Goal: Navigation & Orientation: Find specific page/section

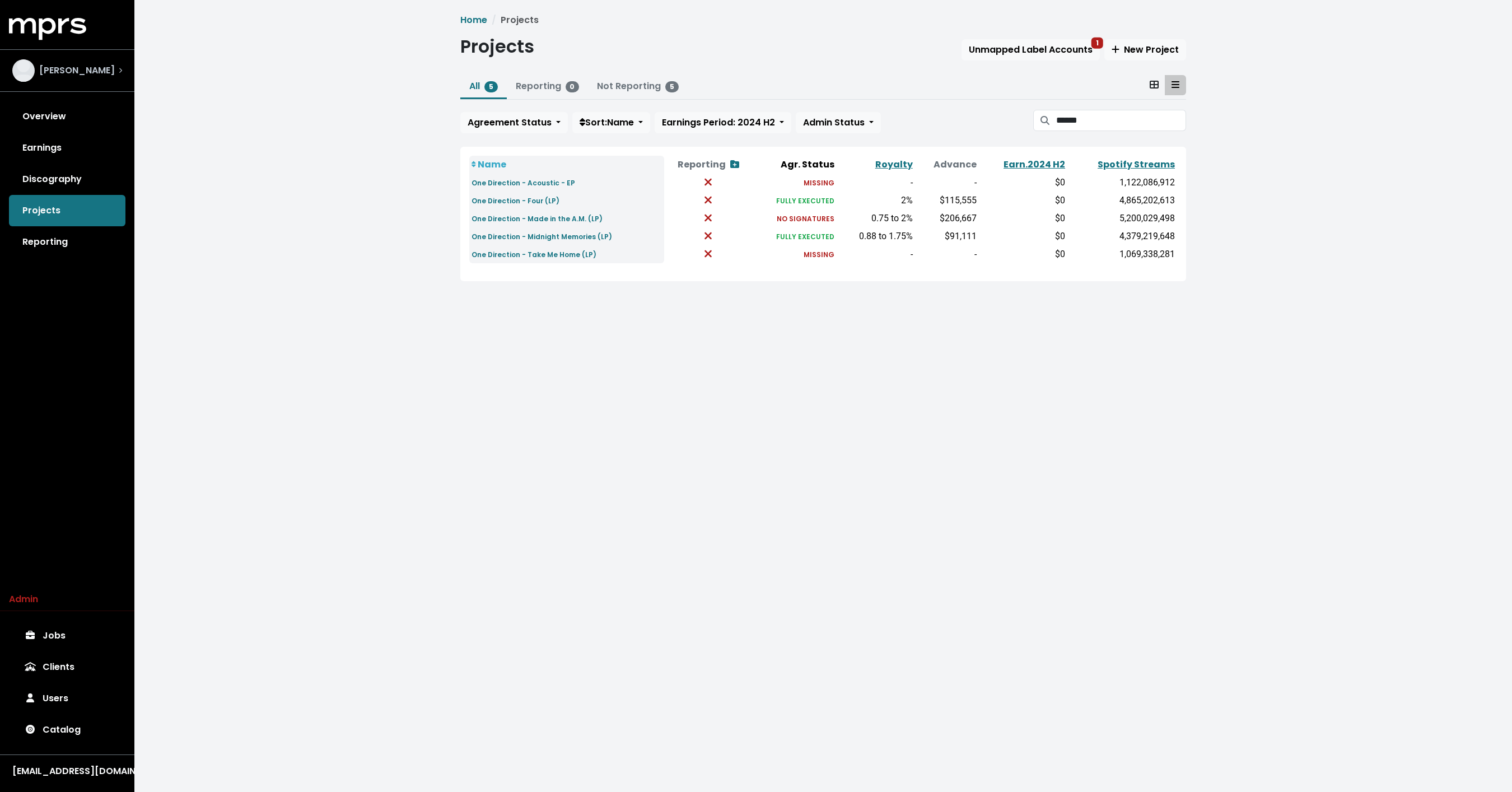
click at [88, 55] on div "Julian Bunetta" at bounding box center [68, 70] width 128 height 41
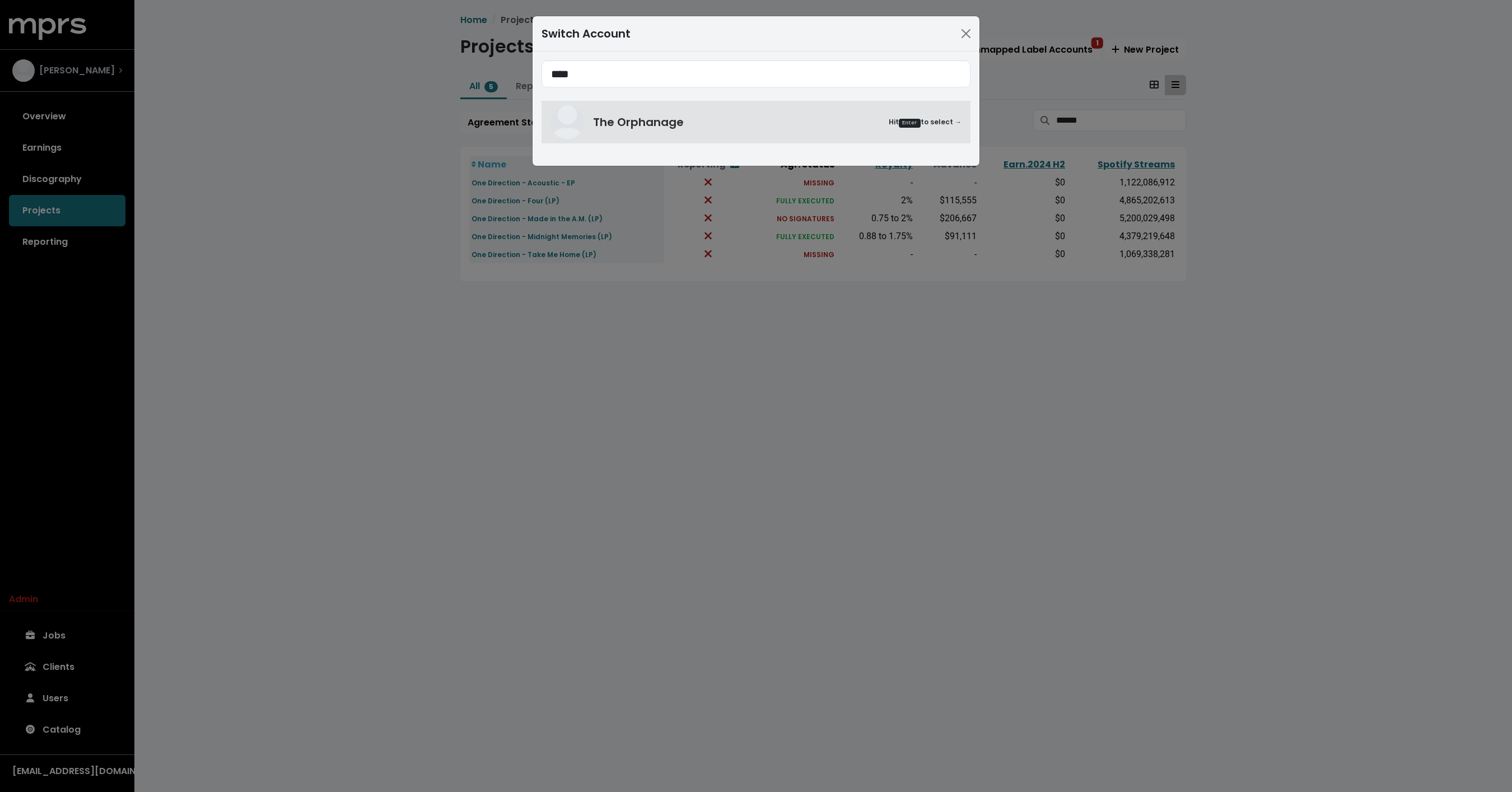
type input "****"
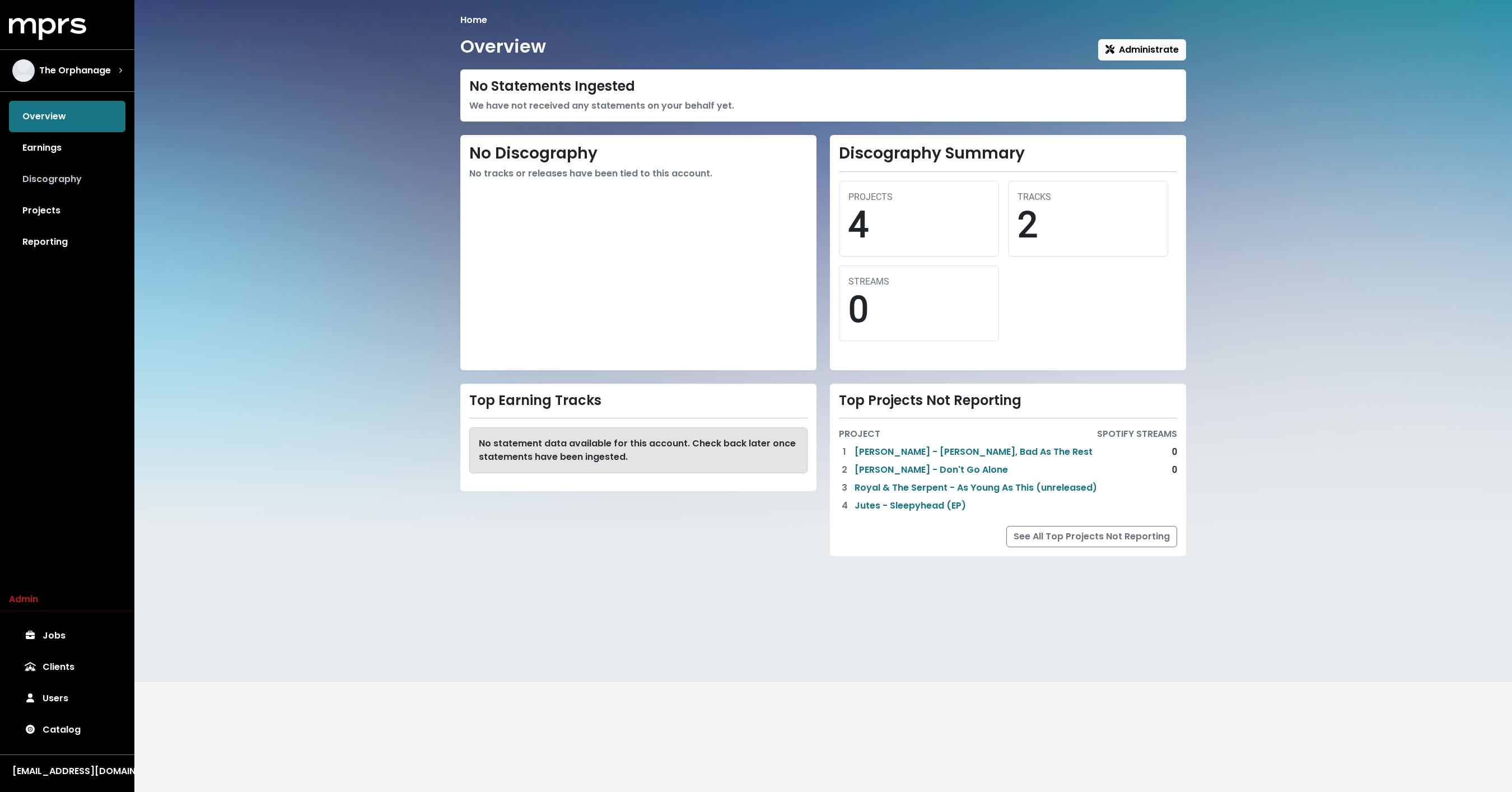
click at [84, 183] on link "Discography" at bounding box center [67, 179] width 116 height 31
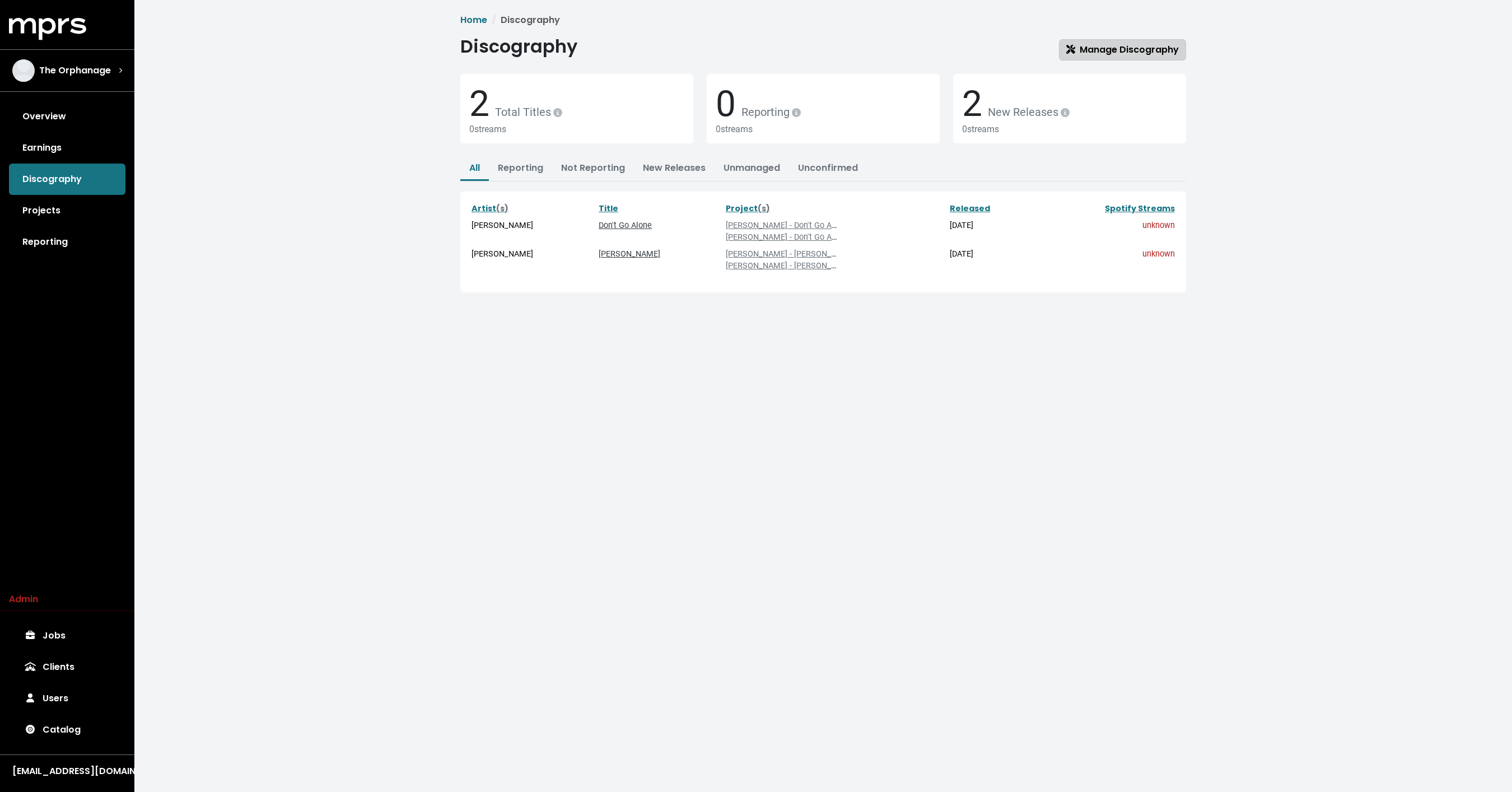
click at [1095, 48] on span "Manage Discography" at bounding box center [1123, 49] width 113 height 13
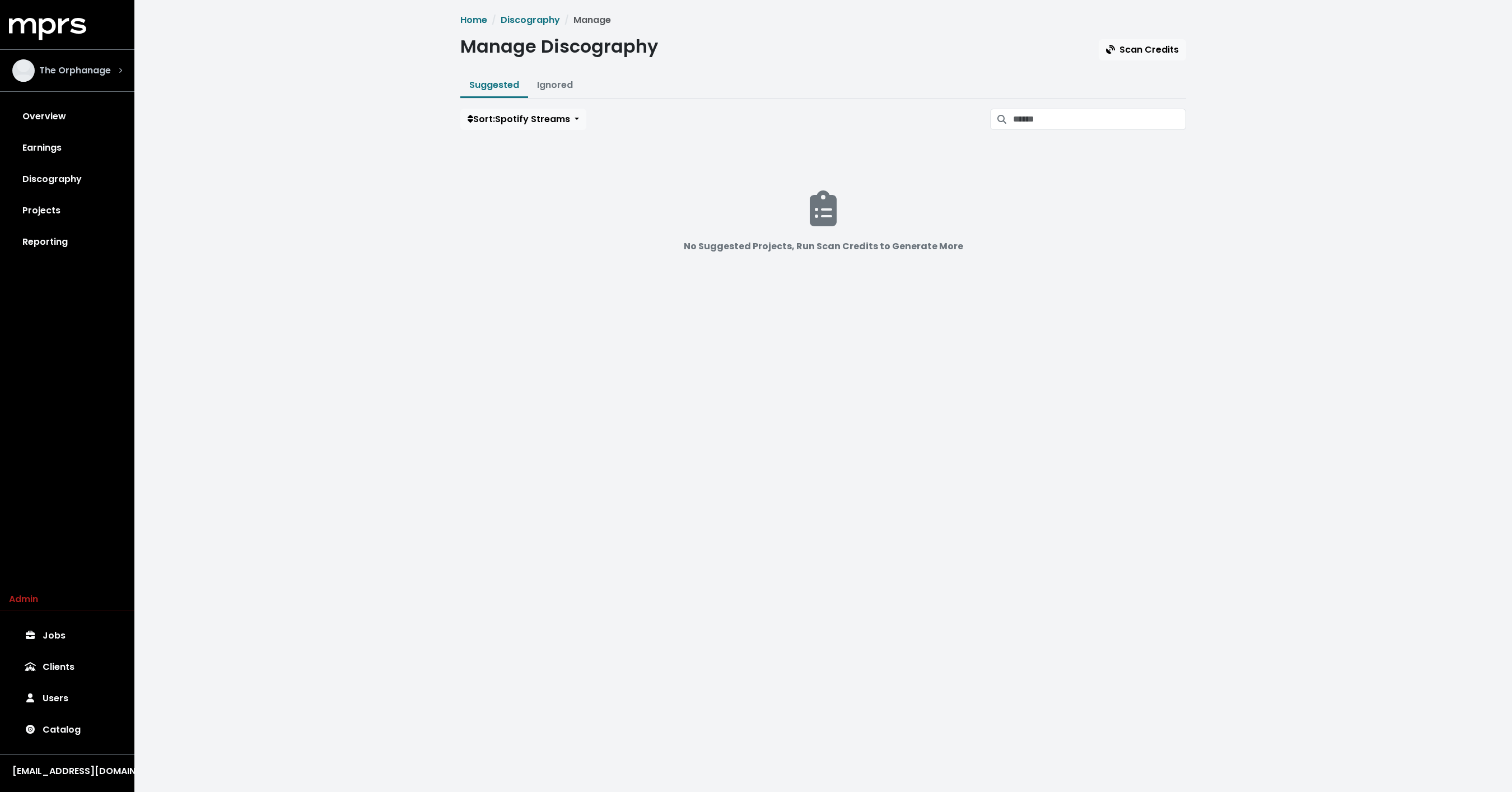
click at [65, 67] on span "The Orphanage" at bounding box center [75, 70] width 72 height 14
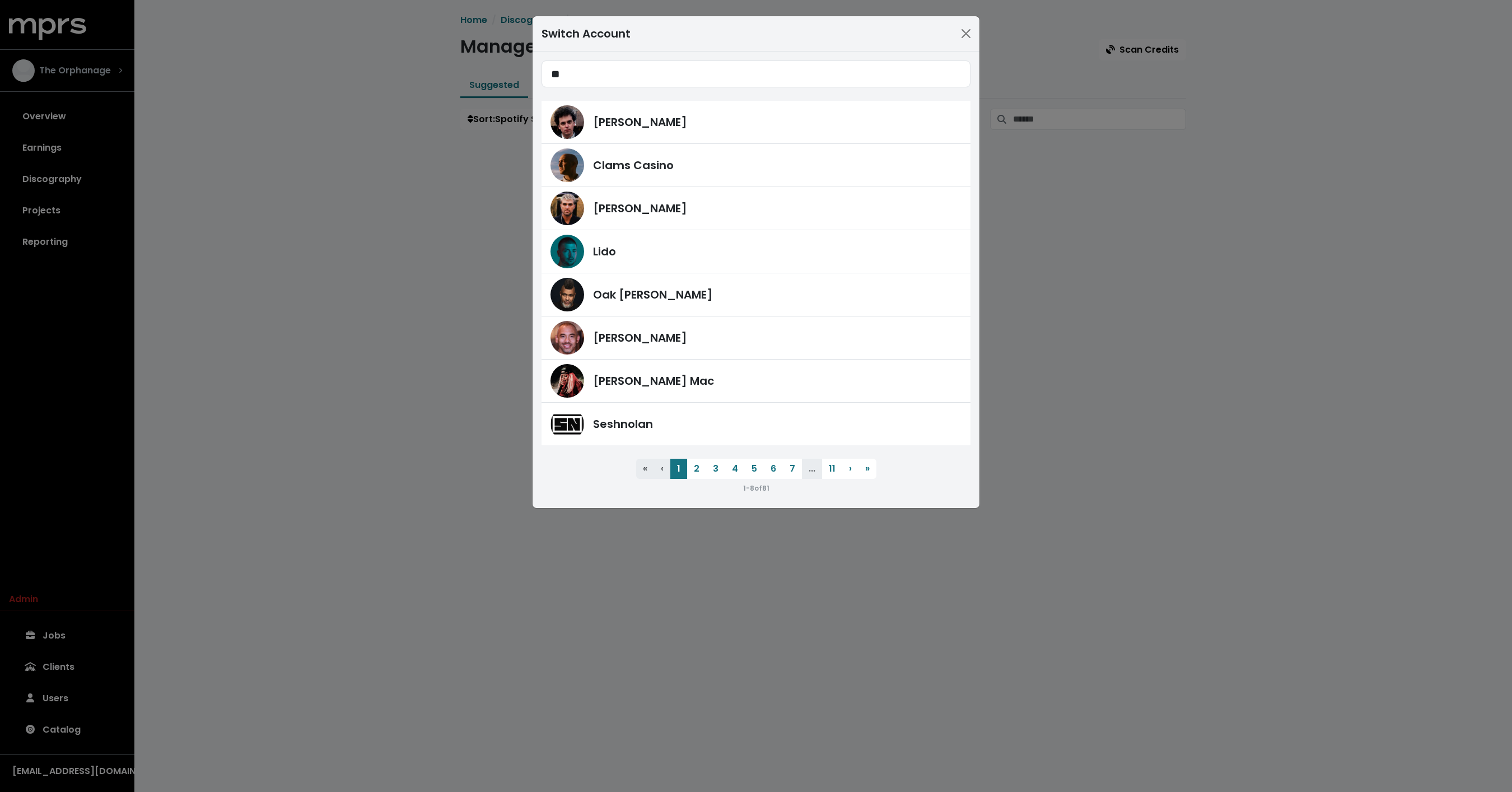
type input "*"
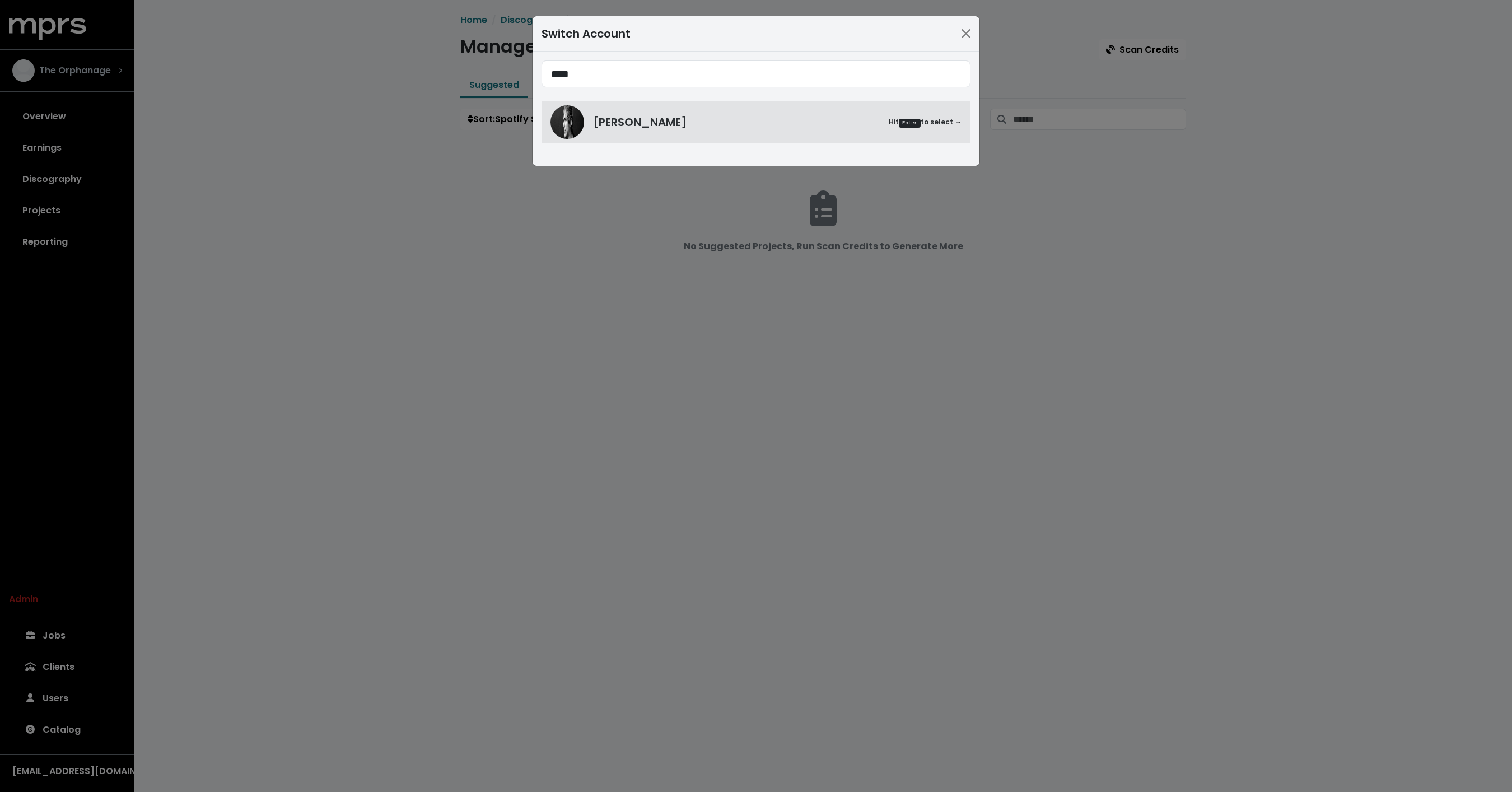
type input "****"
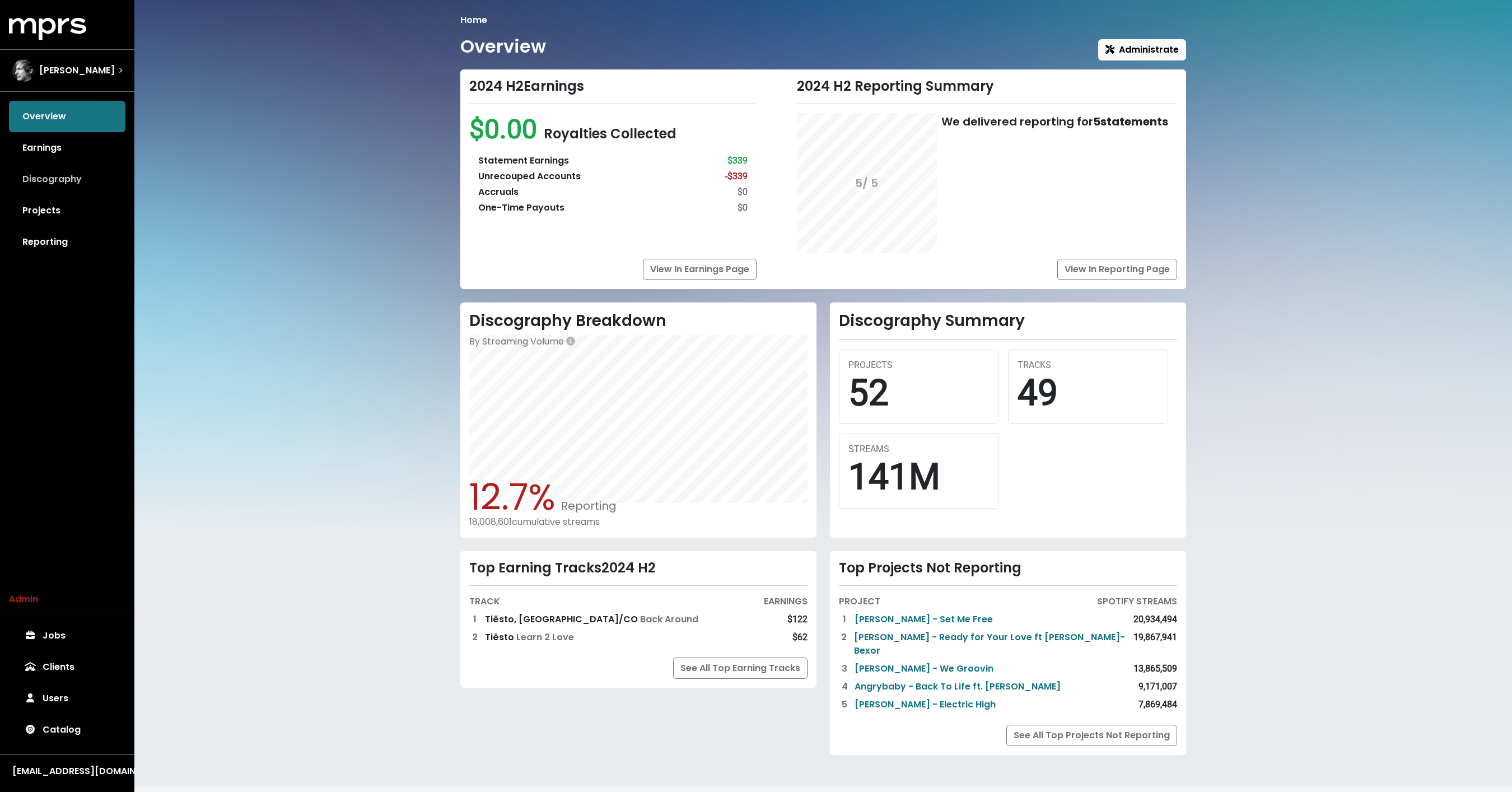
click at [46, 185] on link "Discography" at bounding box center [67, 179] width 116 height 31
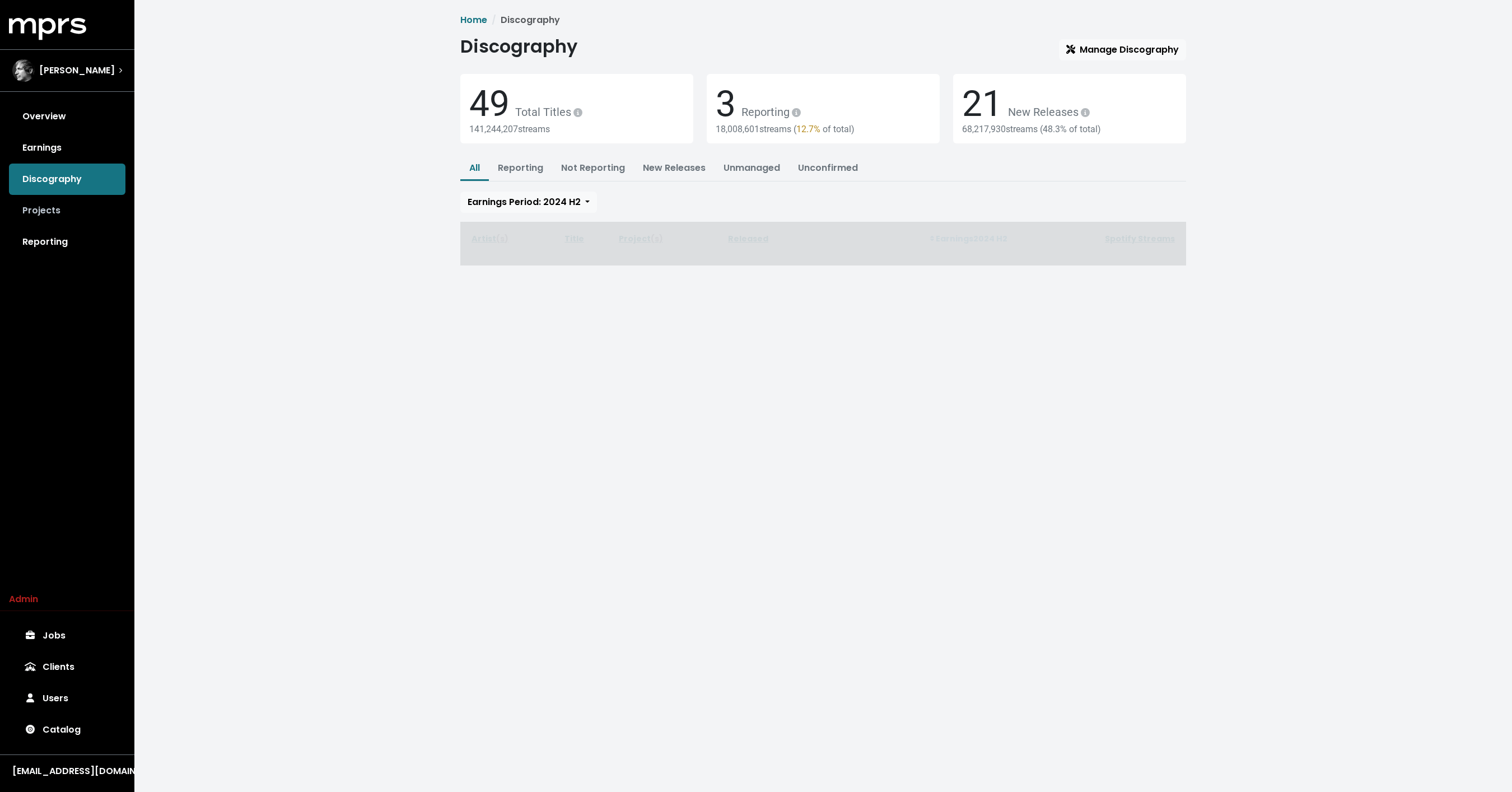
click at [43, 198] on link "Projects" at bounding box center [67, 210] width 116 height 31
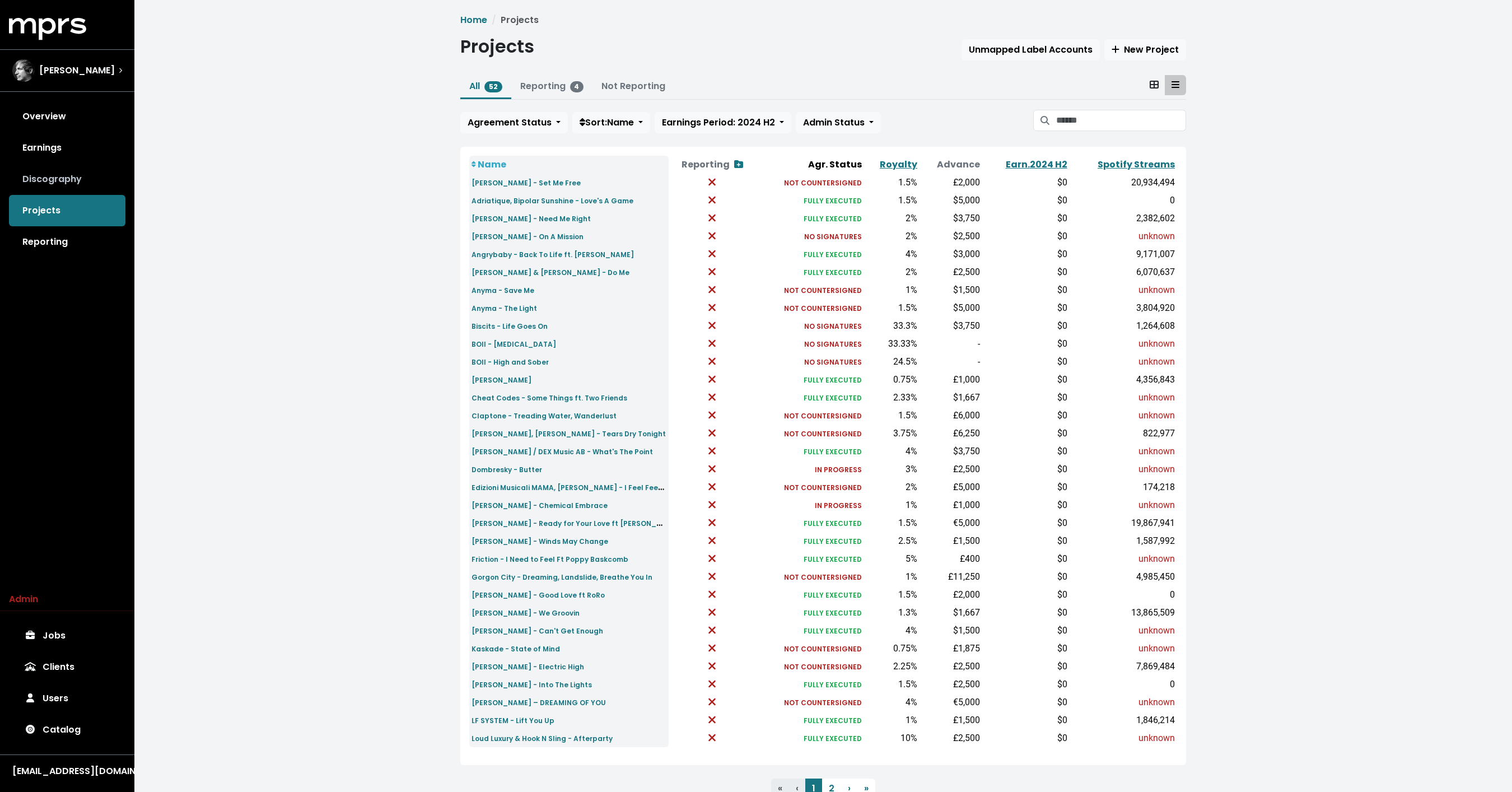
click at [55, 166] on link "Discography" at bounding box center [67, 179] width 116 height 31
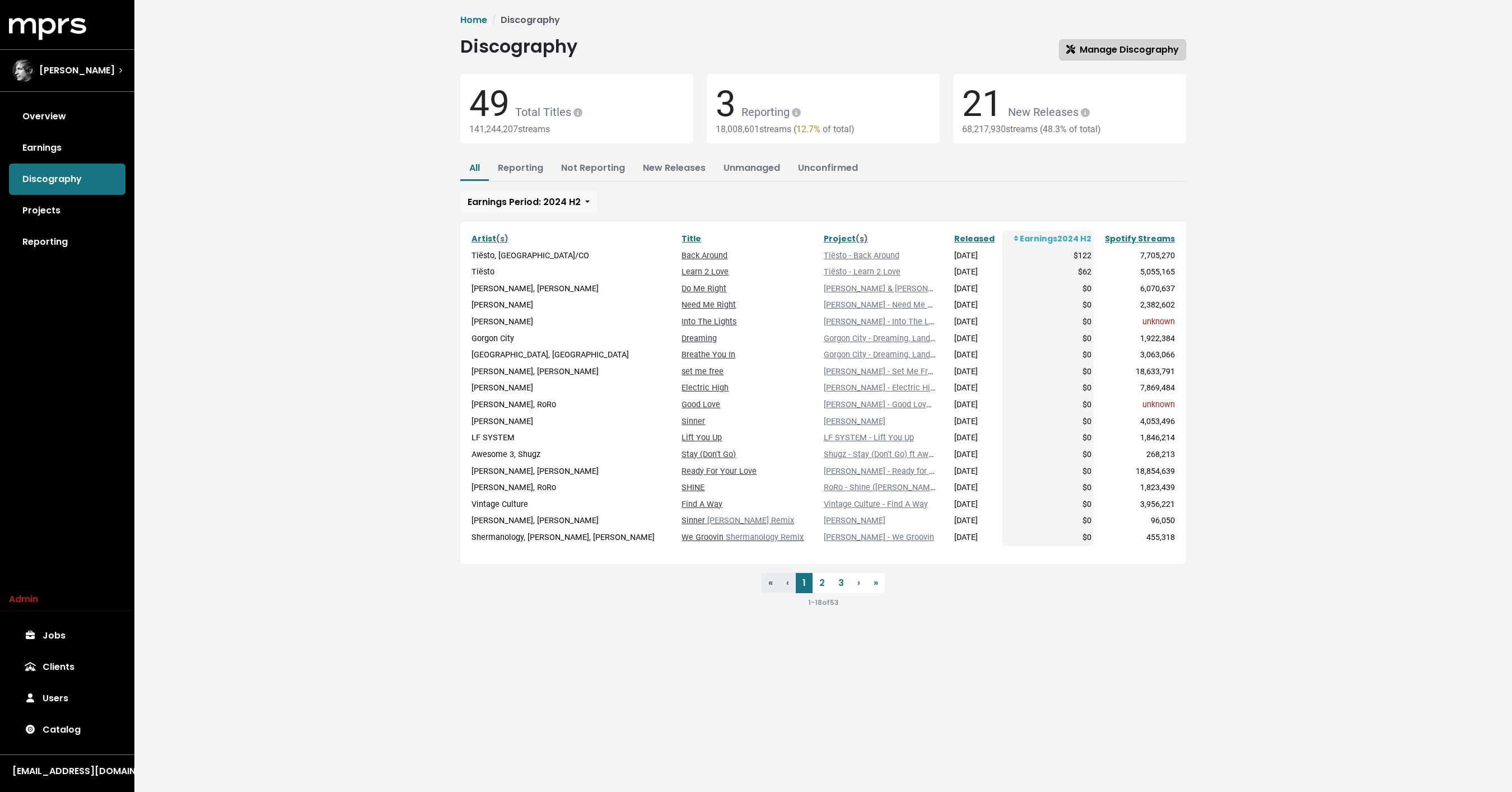
click at [1074, 46] on icon at bounding box center [1071, 49] width 9 height 9
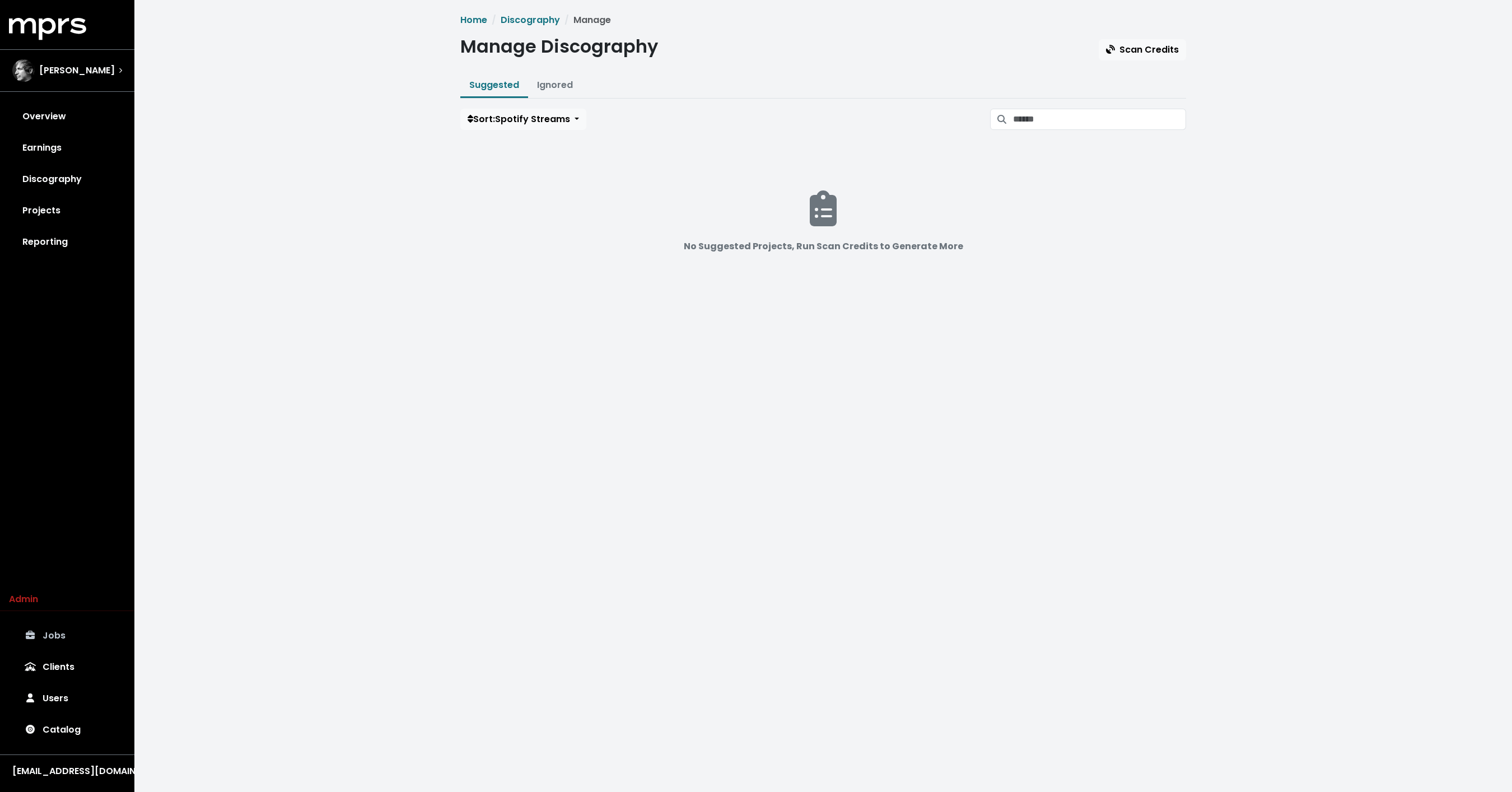
click at [69, 630] on link "Jobs" at bounding box center [67, 635] width 116 height 31
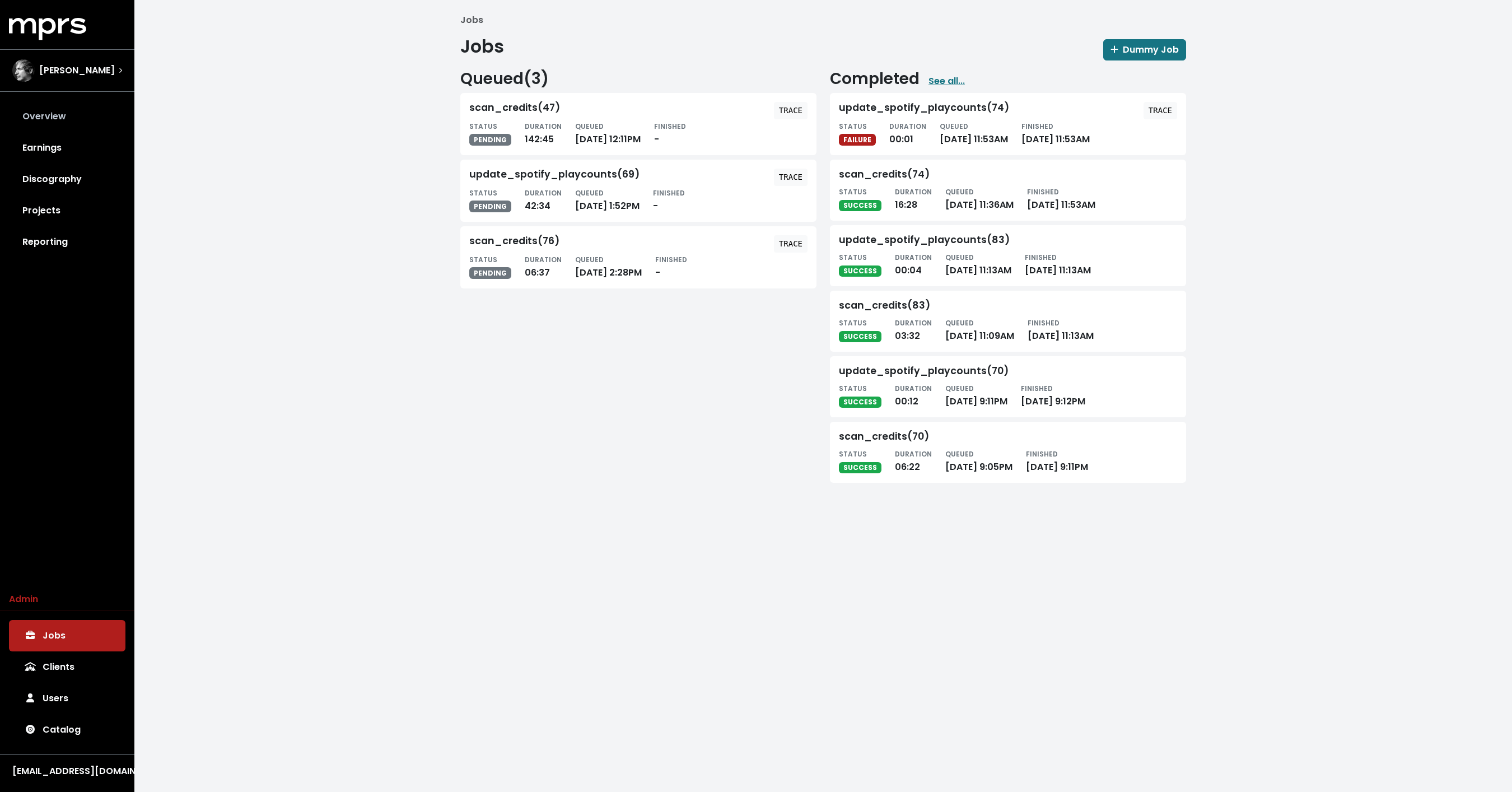
click at [69, 116] on link "Overview" at bounding box center [67, 116] width 116 height 31
click at [274, 137] on div "Jobs Jobs Dummy Job Queued ( 3 ) scan_credits(47) TRACE STATUS PENDING DURATION…" at bounding box center [823, 252] width 1378 height 505
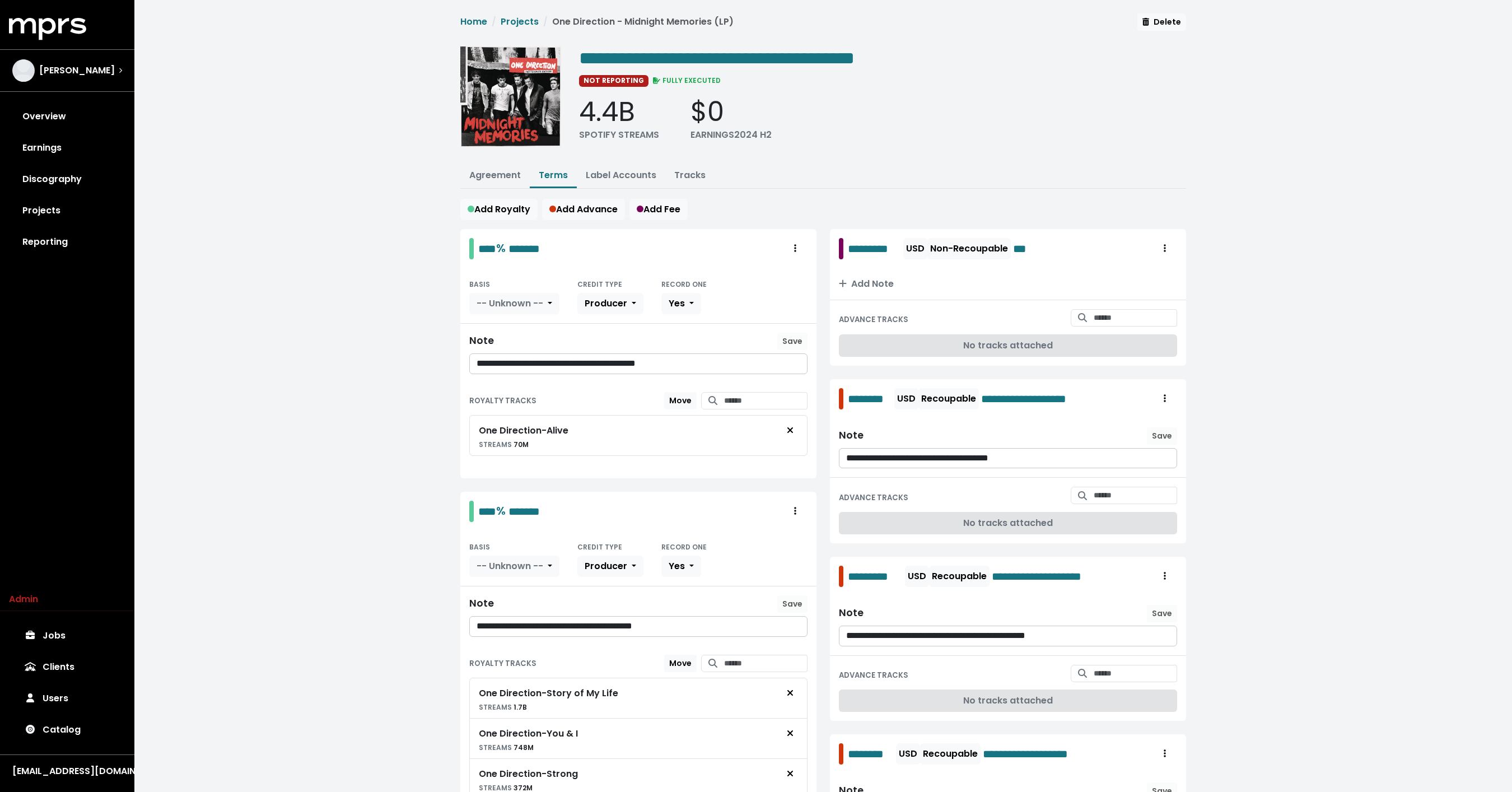
scroll to position [176, 0]
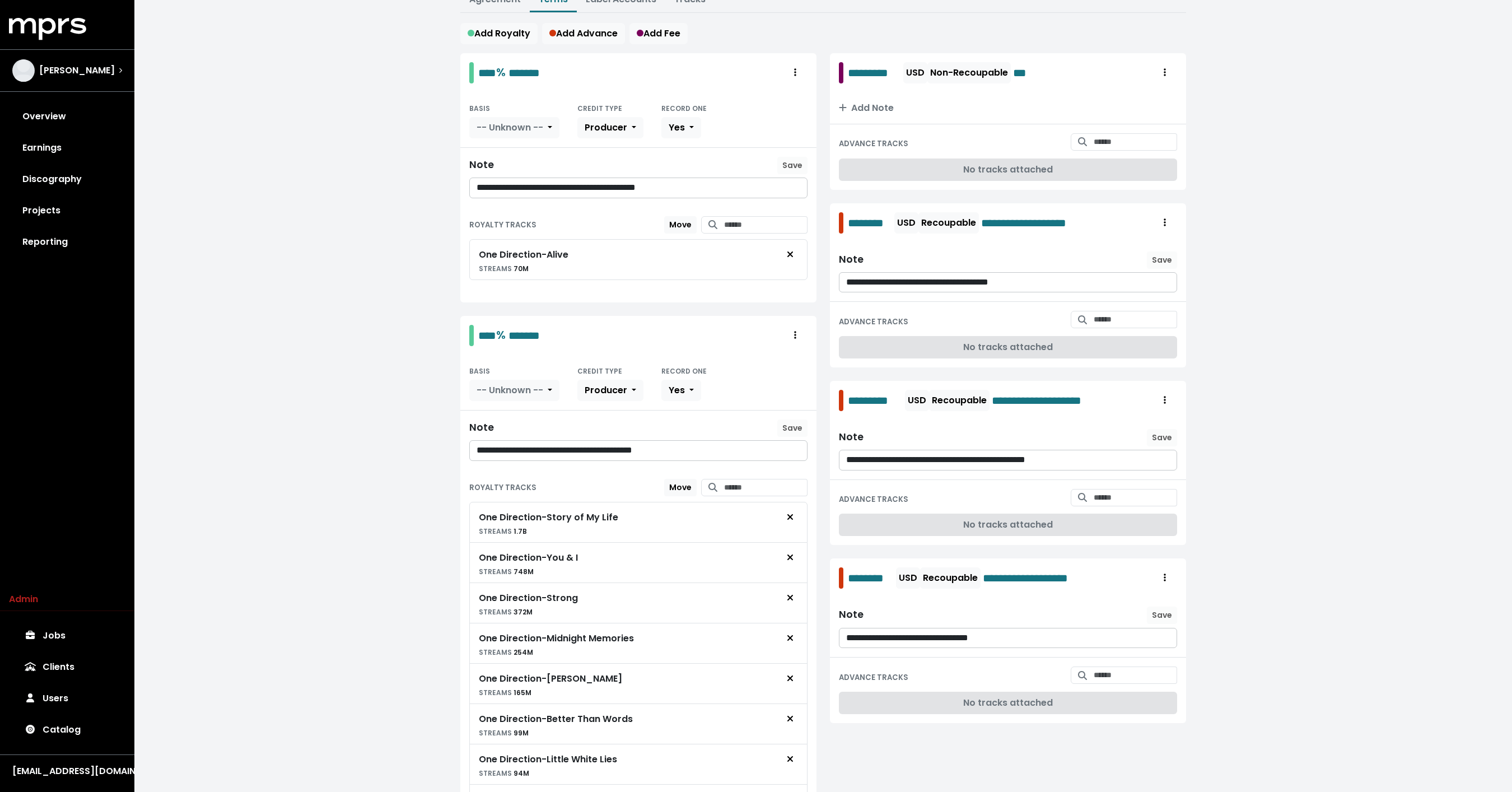
click at [198, 159] on div "**********" at bounding box center [823, 507] width 1378 height 1367
